Goal: Navigation & Orientation: Find specific page/section

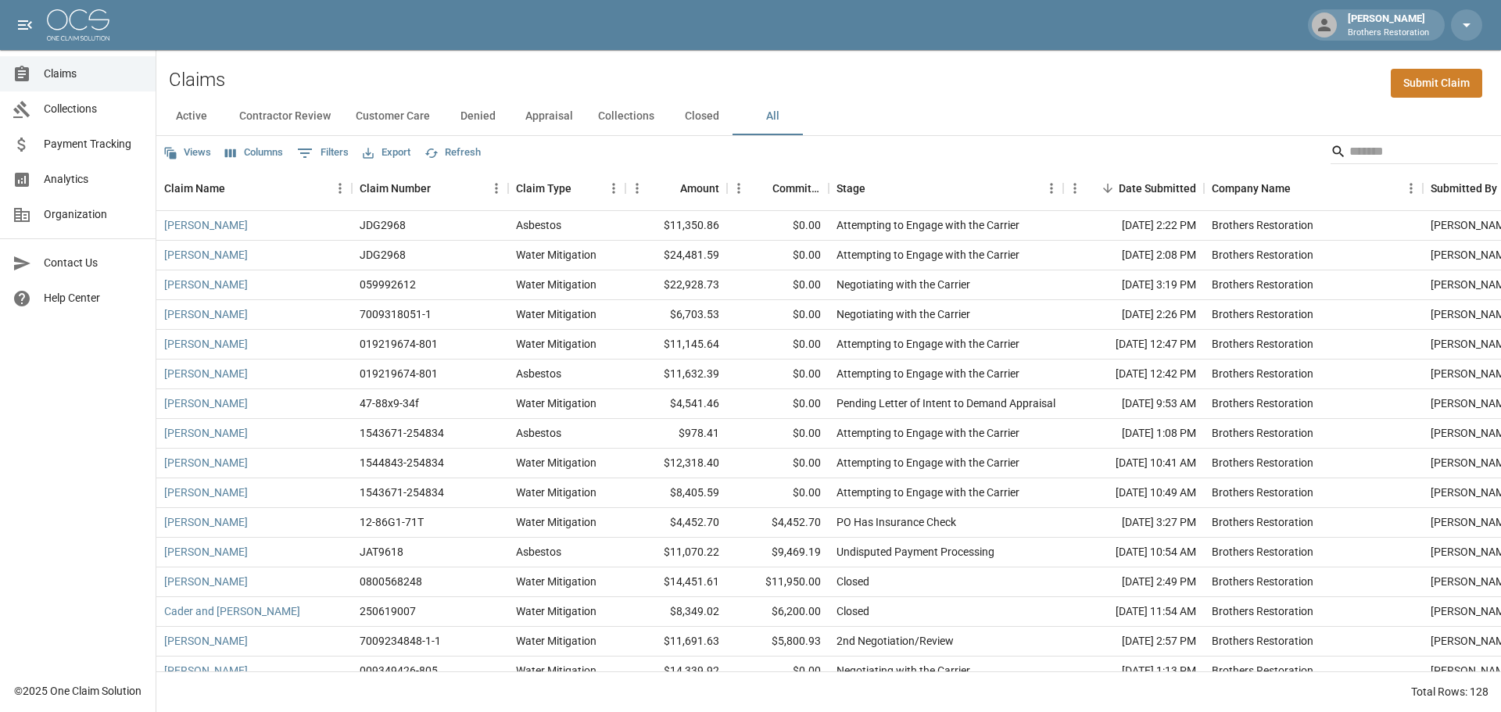
click at [694, 120] on button "Closed" at bounding box center [702, 117] width 70 height 38
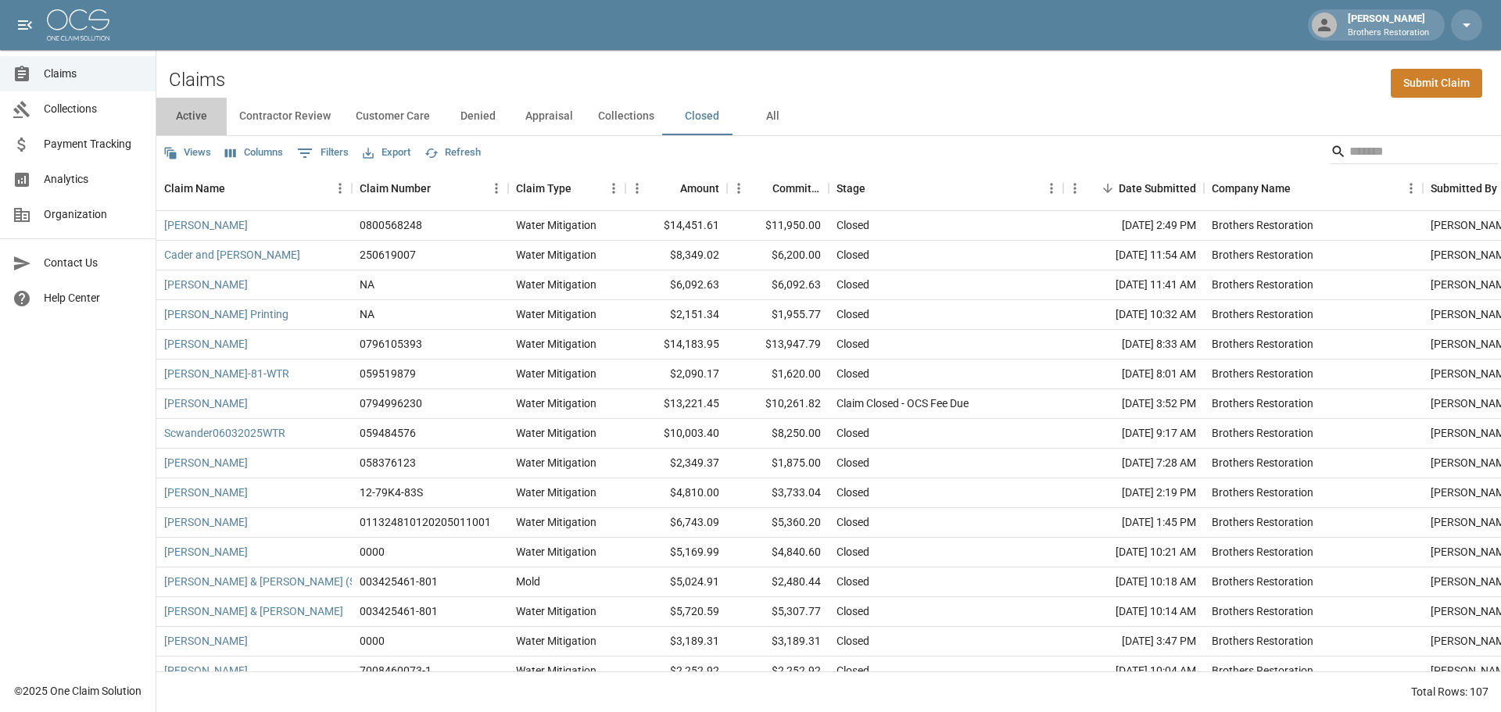
click at [184, 112] on button "Active" at bounding box center [191, 117] width 70 height 38
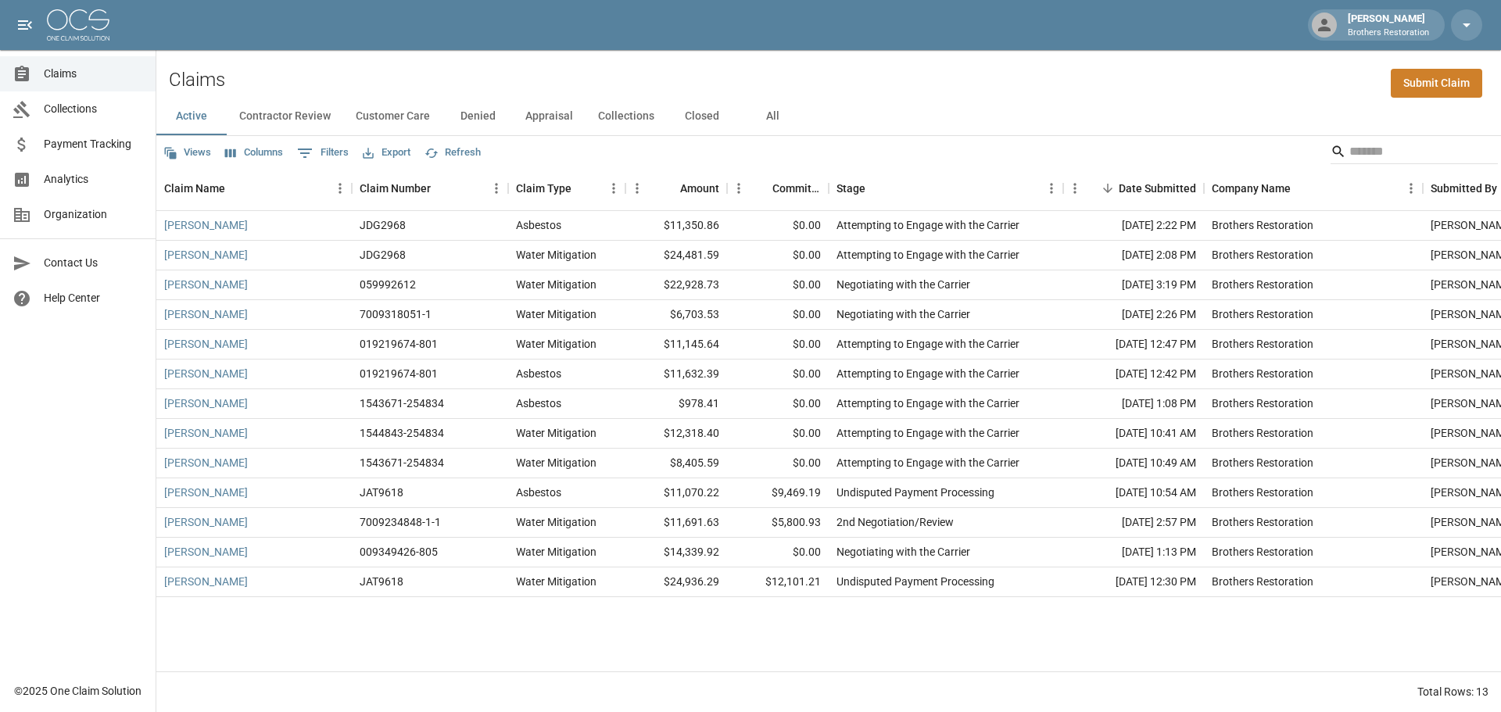
click at [314, 108] on button "Contractor Review" at bounding box center [285, 117] width 116 height 38
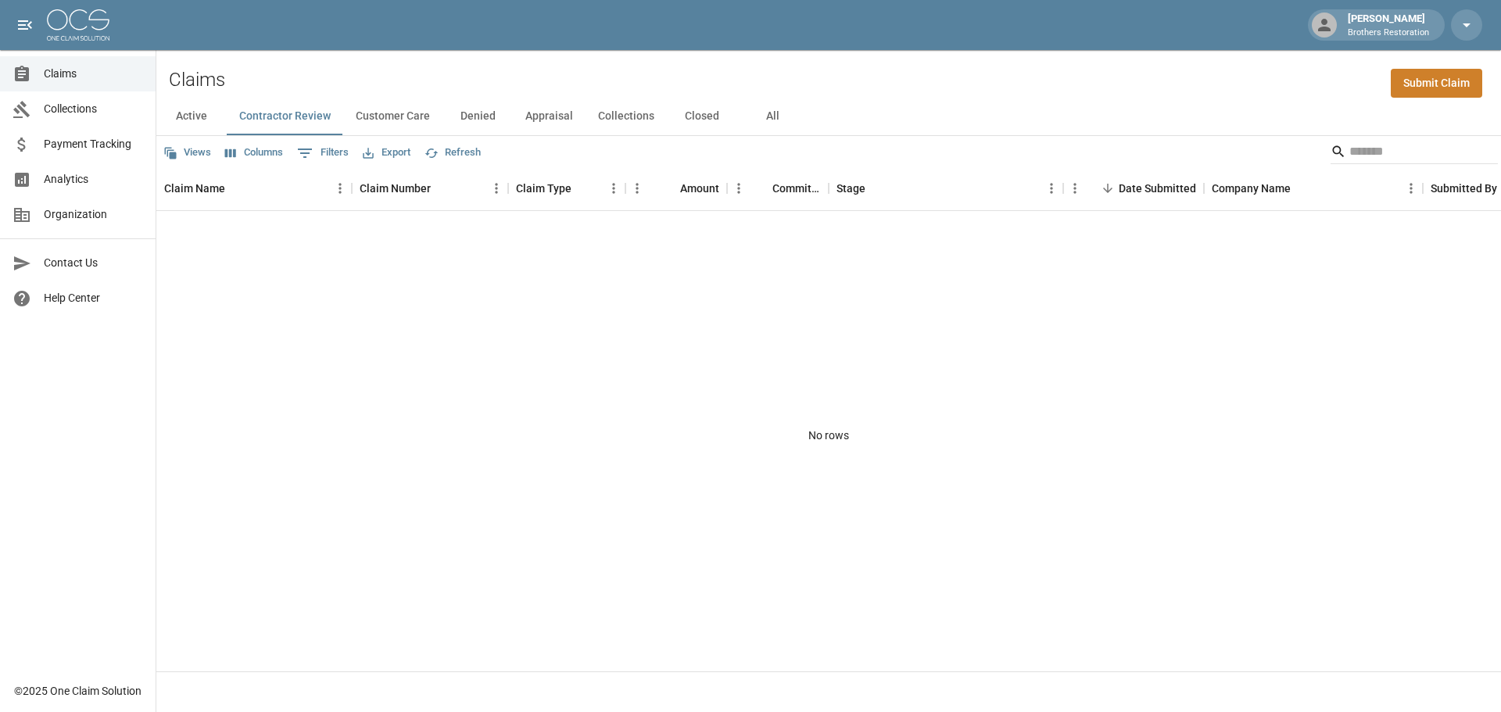
click at [476, 114] on button "Denied" at bounding box center [477, 117] width 70 height 38
click at [557, 115] on button "Appraisal" at bounding box center [549, 117] width 73 height 38
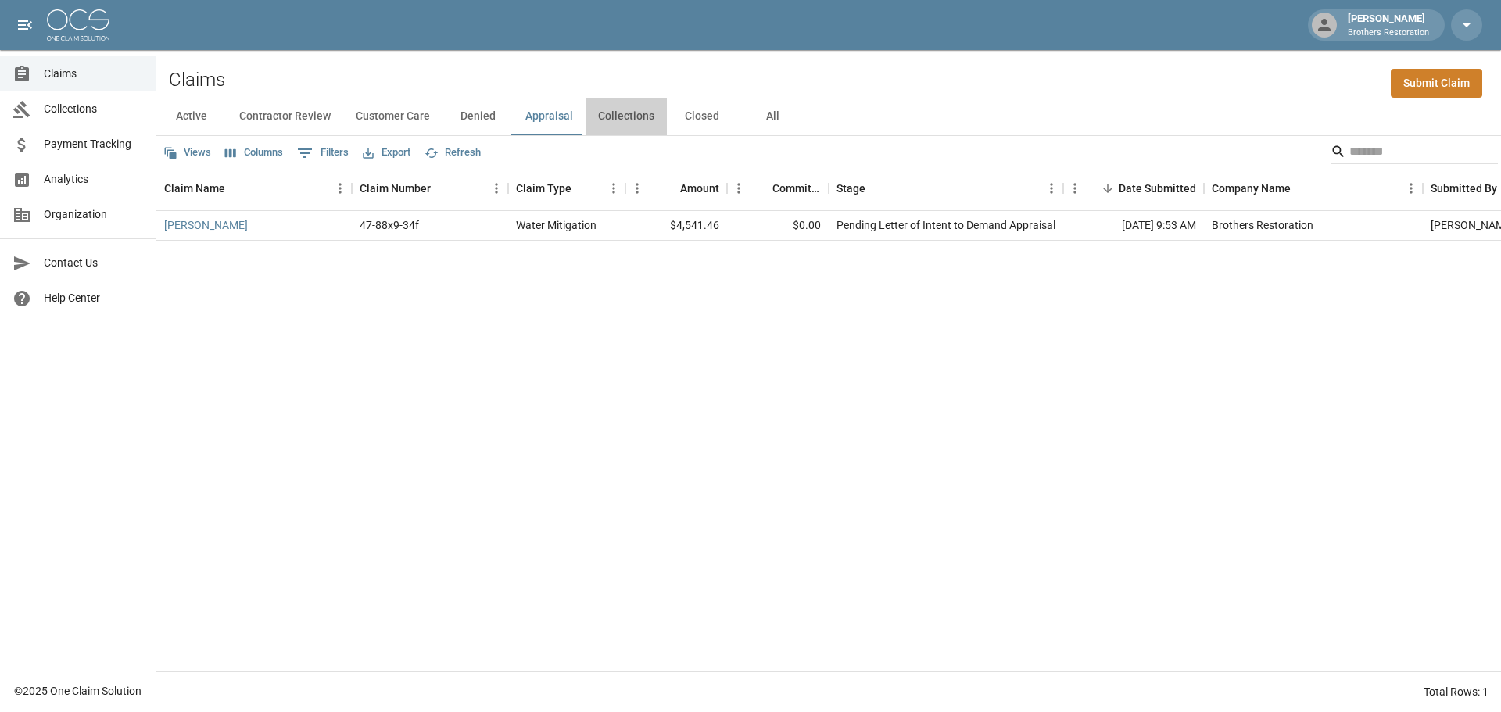
click at [626, 116] on button "Collections" at bounding box center [625, 117] width 81 height 38
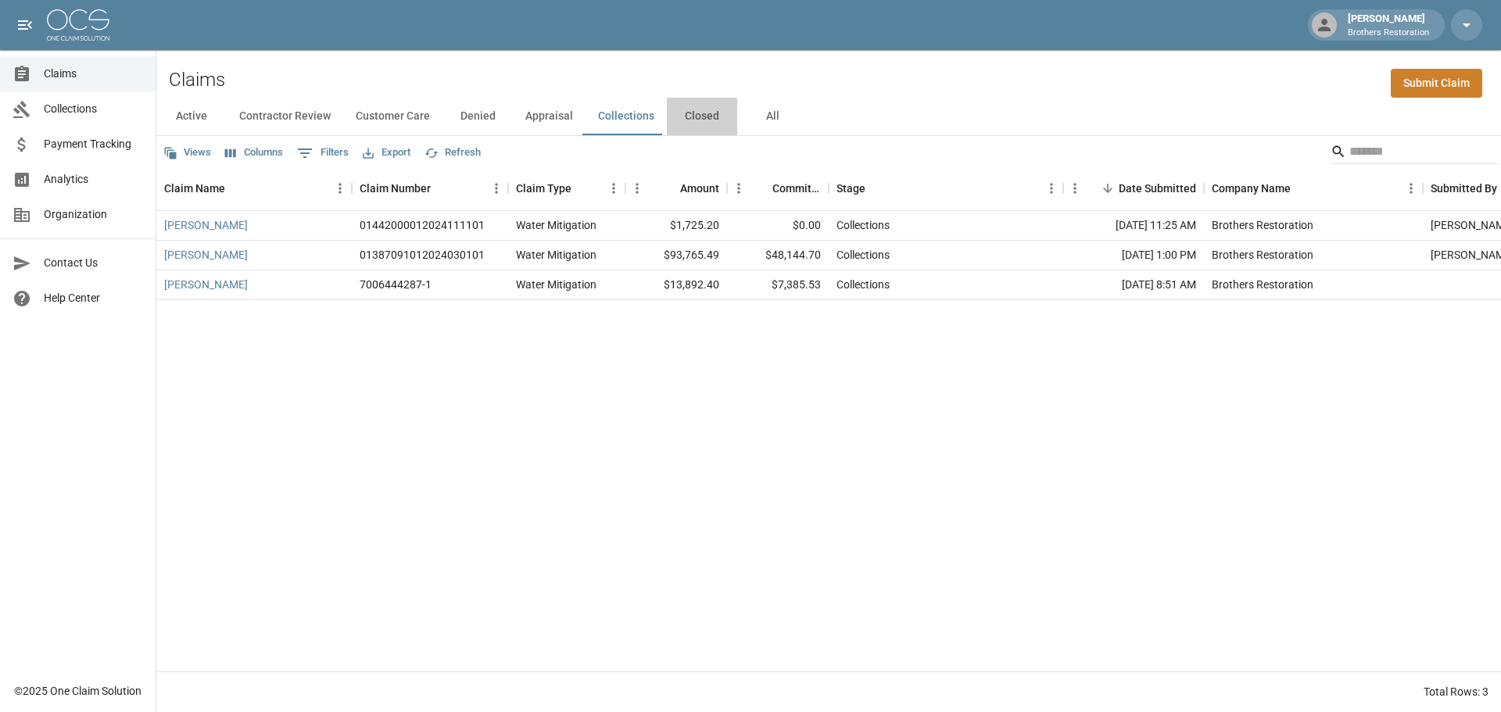
click at [708, 114] on button "Closed" at bounding box center [702, 117] width 70 height 38
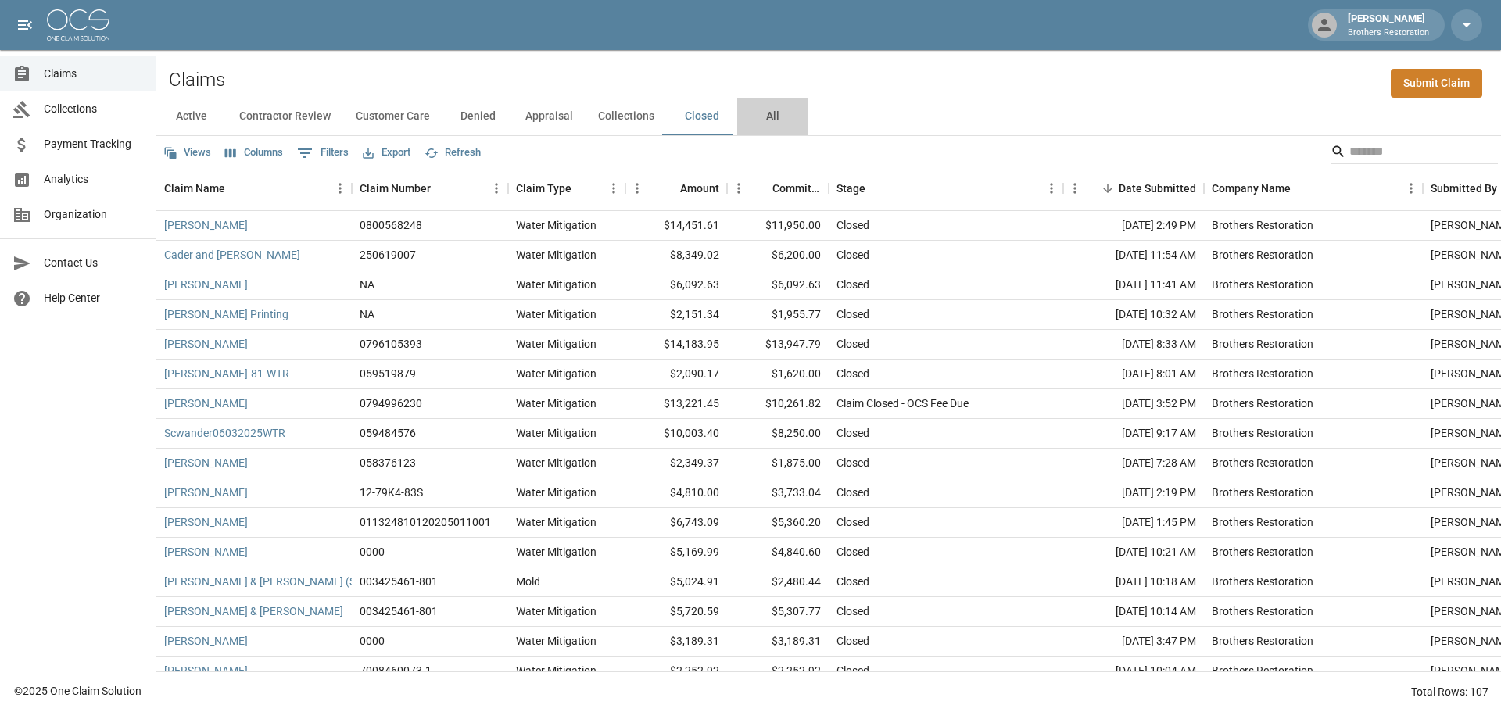
click at [771, 112] on button "All" at bounding box center [772, 117] width 70 height 38
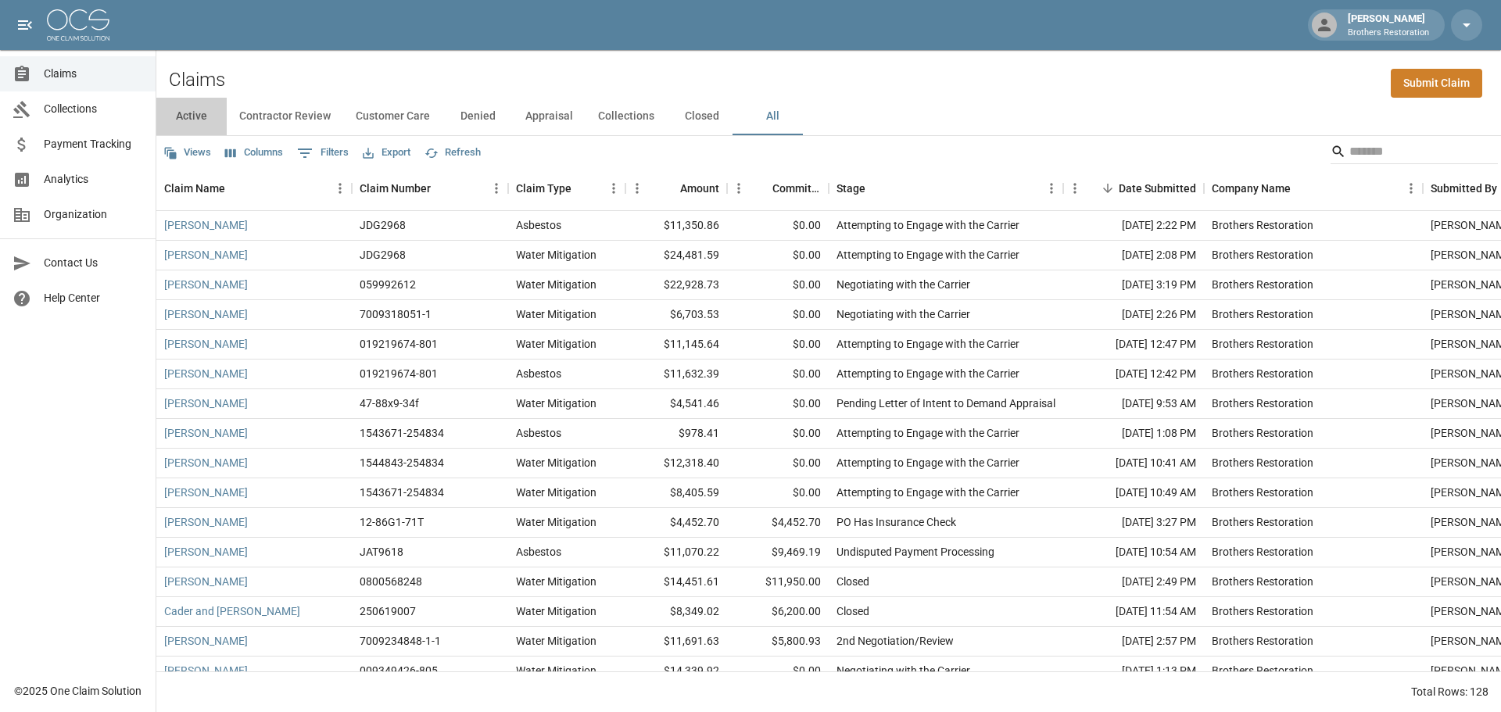
click at [194, 117] on button "Active" at bounding box center [191, 117] width 70 height 38
